Goal: Task Accomplishment & Management: Manage account settings

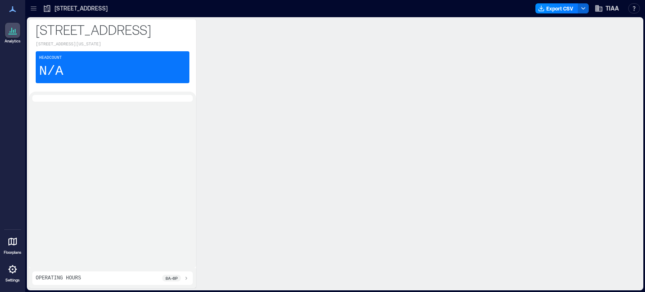
click at [13, 272] on icon at bounding box center [12, 269] width 8 height 8
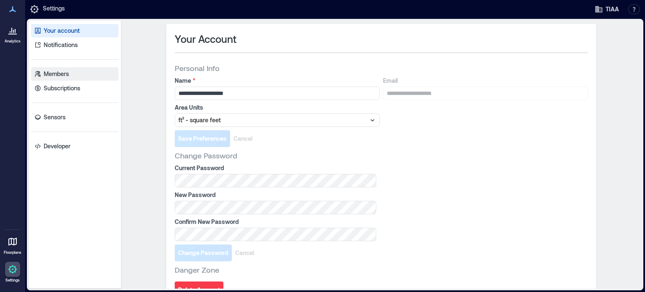
click at [55, 74] on p "Members" at bounding box center [56, 74] width 25 height 8
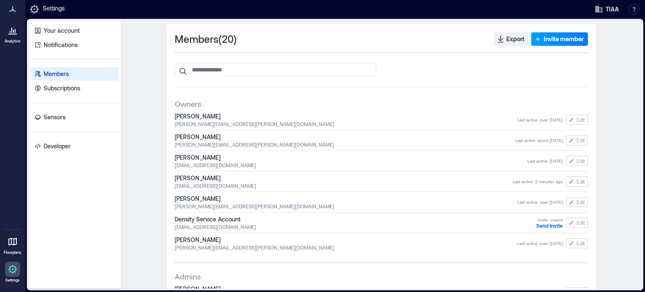
click at [564, 38] on span "Invite member" at bounding box center [564, 39] width 40 height 8
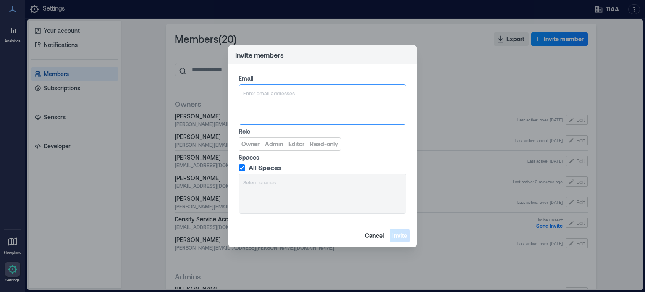
paste input "**********"
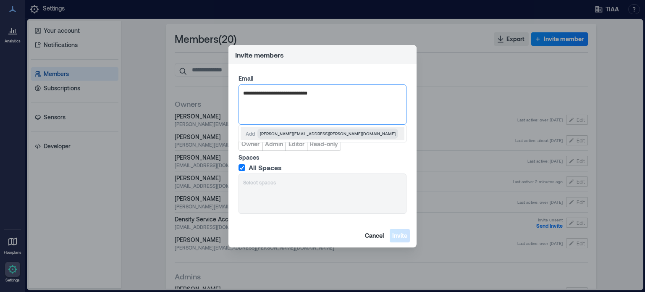
type input "**********"
click at [398, 159] on label "Spaces" at bounding box center [322, 157] width 166 height 8
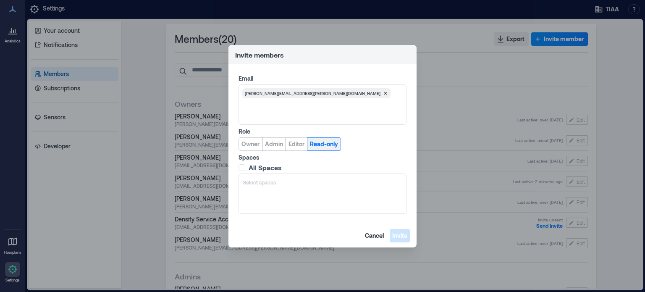
click at [329, 147] on span "Read-only" at bounding box center [324, 144] width 28 height 8
click at [239, 166] on span at bounding box center [242, 167] width 7 height 7
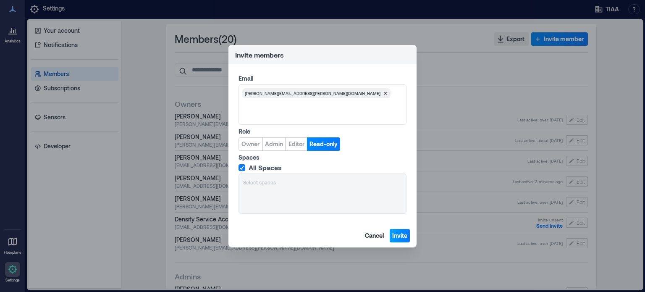
click at [399, 238] on span "Invite" at bounding box center [399, 235] width 15 height 8
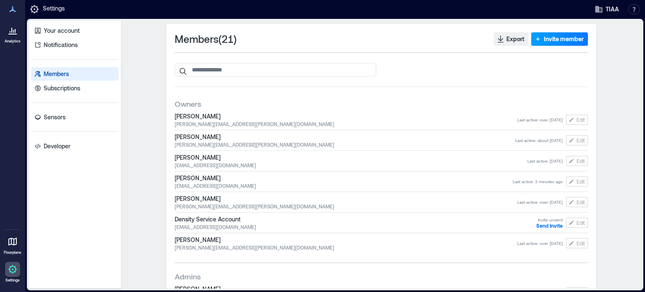
click at [567, 35] on span "Invite member" at bounding box center [564, 39] width 40 height 8
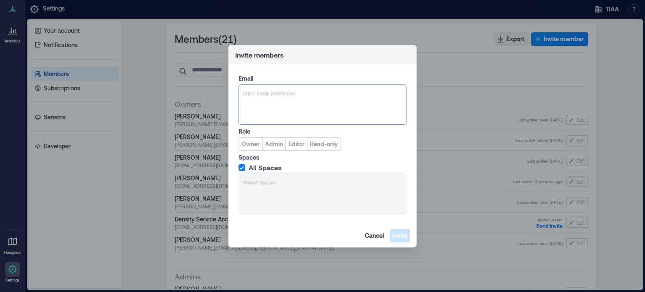
paste input "**********"
type input "**********"
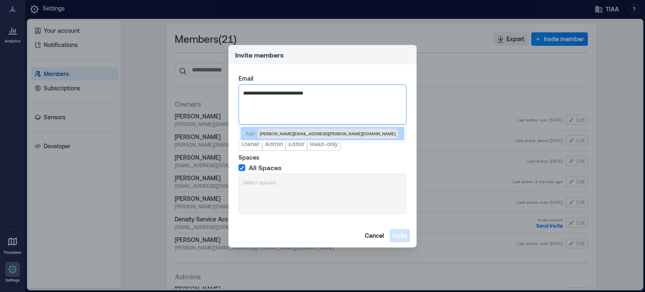
click at [296, 133] on span "[PERSON_NAME][EMAIL_ADDRESS][PERSON_NAME][DOMAIN_NAME]" at bounding box center [328, 133] width 136 height 7
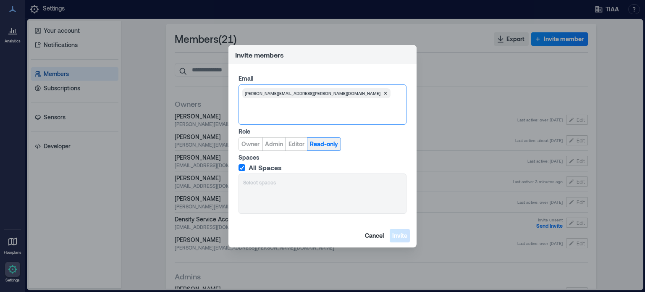
click at [318, 143] on span "Read-only" at bounding box center [324, 144] width 28 height 8
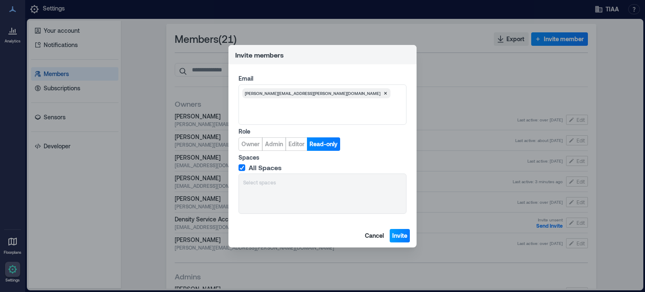
click at [403, 237] on span "Invite" at bounding box center [399, 235] width 15 height 8
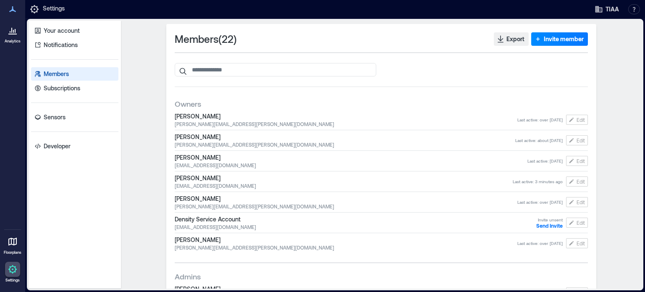
scroll to position [252, 0]
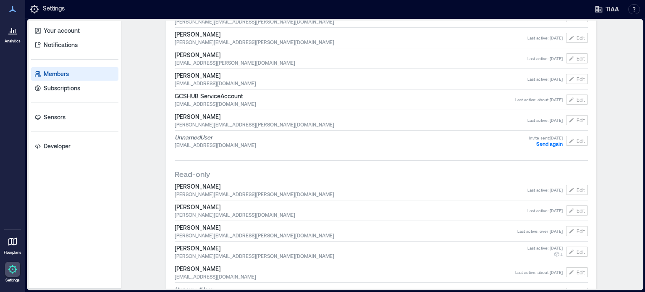
scroll to position [344, 0]
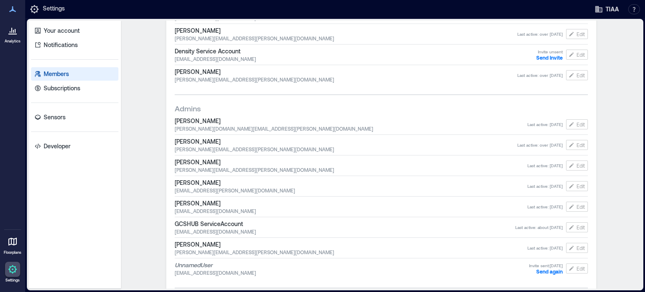
scroll to position [344, 0]
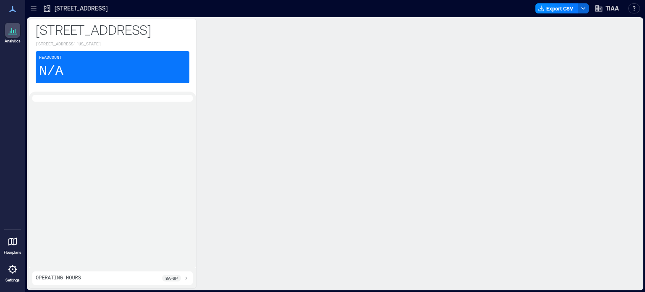
click at [13, 9] on icon at bounding box center [12, 9] width 7 height 6
click at [39, 6] on div at bounding box center [33, 8] width 13 height 13
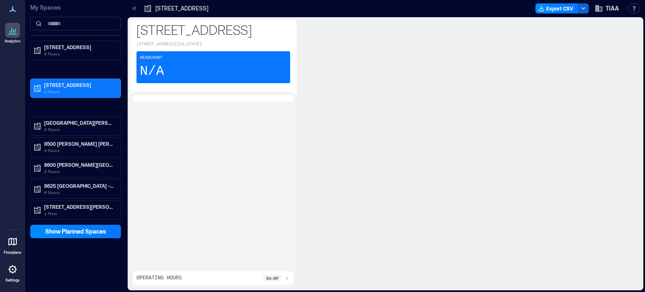
click at [11, 11] on icon at bounding box center [12, 9] width 7 height 6
click at [11, 10] on icon at bounding box center [13, 9] width 10 height 10
click at [12, 9] on icon at bounding box center [12, 9] width 7 height 6
click at [3, 75] on div "Analytics Floorplans Settings" at bounding box center [12, 146] width 25 height 292
click at [609, 7] on span "TIAA" at bounding box center [612, 8] width 13 height 8
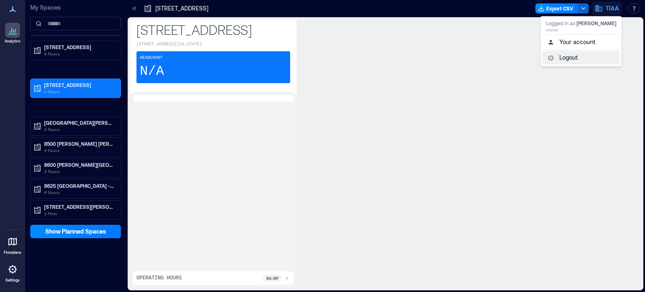
click at [555, 59] on button "Logout" at bounding box center [581, 57] width 77 height 13
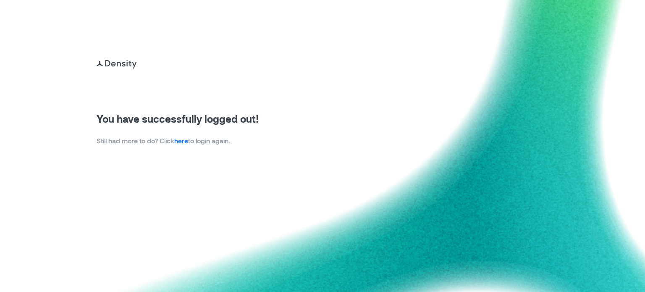
click at [185, 139] on link "here" at bounding box center [181, 141] width 14 height 8
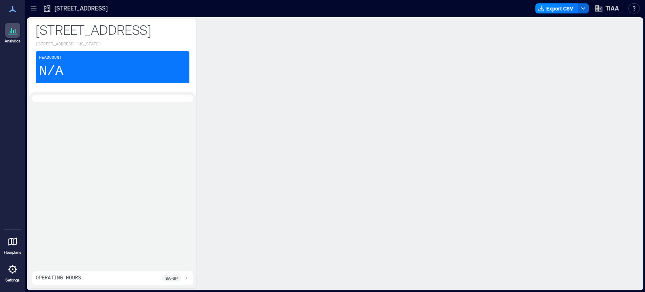
click at [12, 282] on p "Settings" at bounding box center [12, 280] width 14 height 5
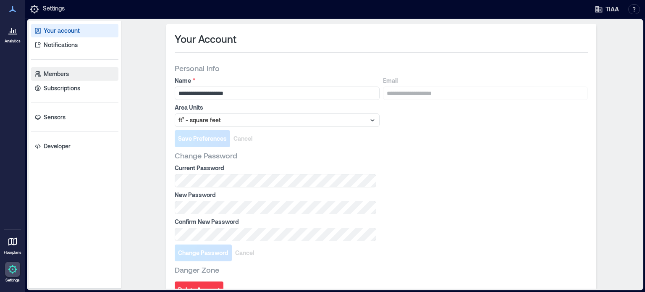
click at [64, 75] on p "Members" at bounding box center [56, 74] width 25 height 8
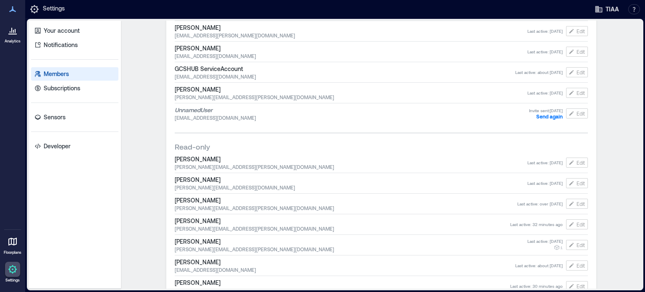
scroll to position [344, 0]
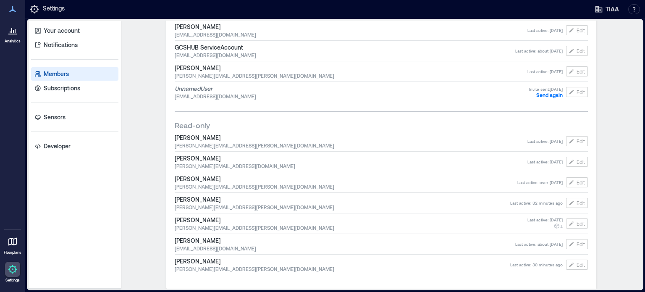
click at [139, 270] on div "Members ( 22 ) Export Invite member Owners [PERSON_NAME] [PERSON_NAME][EMAIL_AD…" at bounding box center [381, 155] width 521 height 268
